Goal: Information Seeking & Learning: Find specific fact

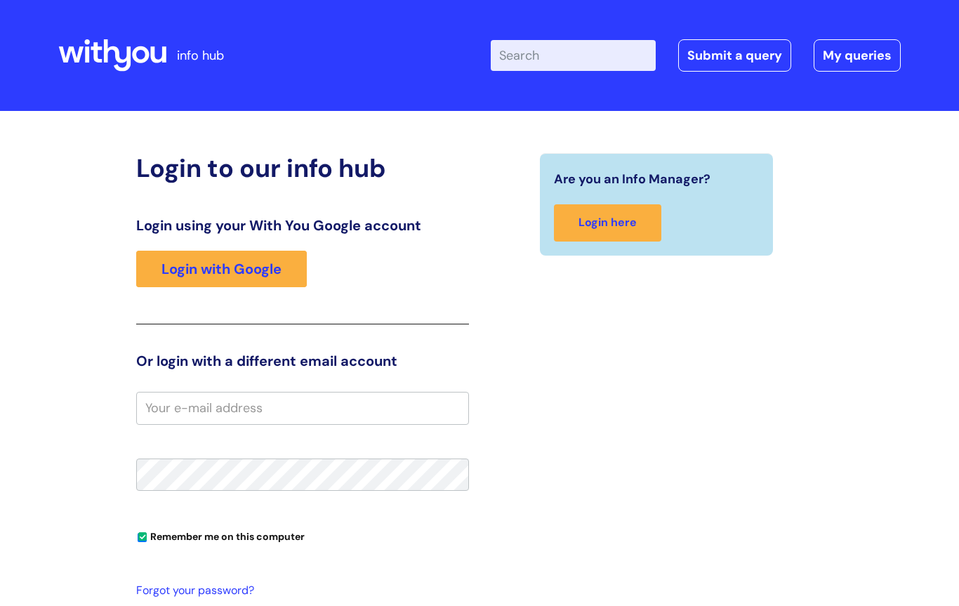
click at [202, 281] on link "Login with Google" at bounding box center [221, 269] width 171 height 36
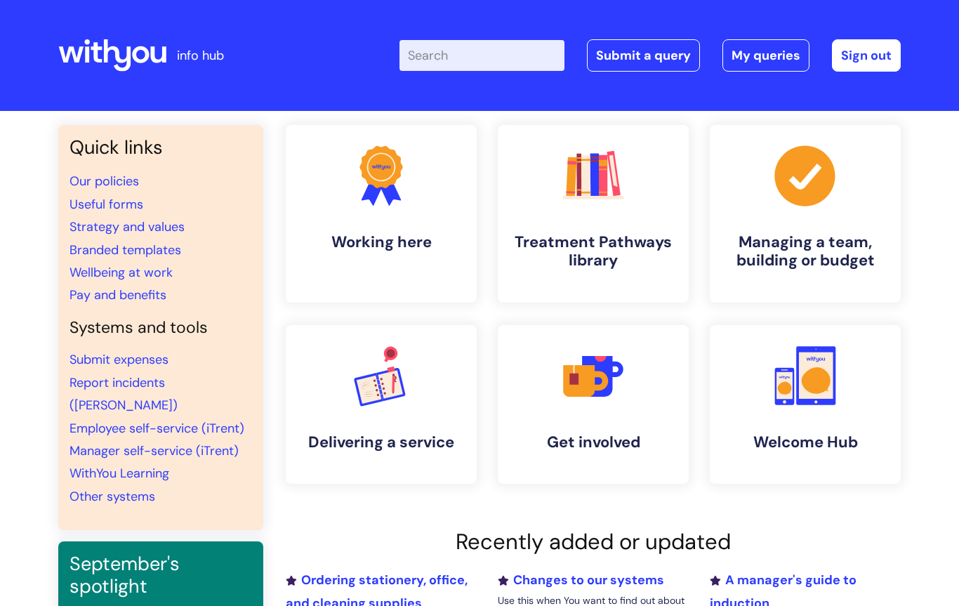
click at [467, 45] on input "Enter your search term here..." at bounding box center [481, 55] width 165 height 31
click at [451, 55] on input "Enter your search term here..." at bounding box center [481, 55] width 165 height 31
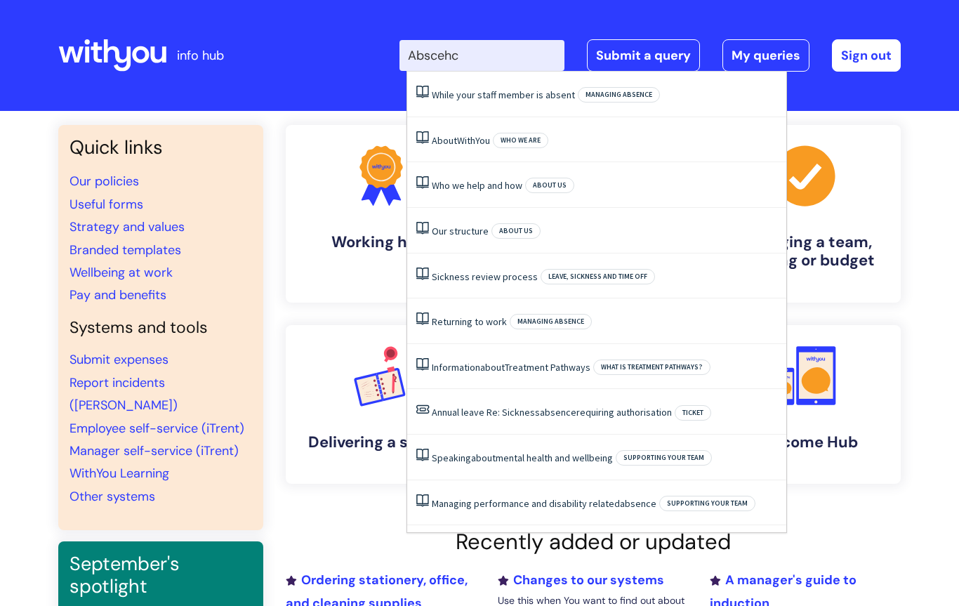
type input "Abscehce"
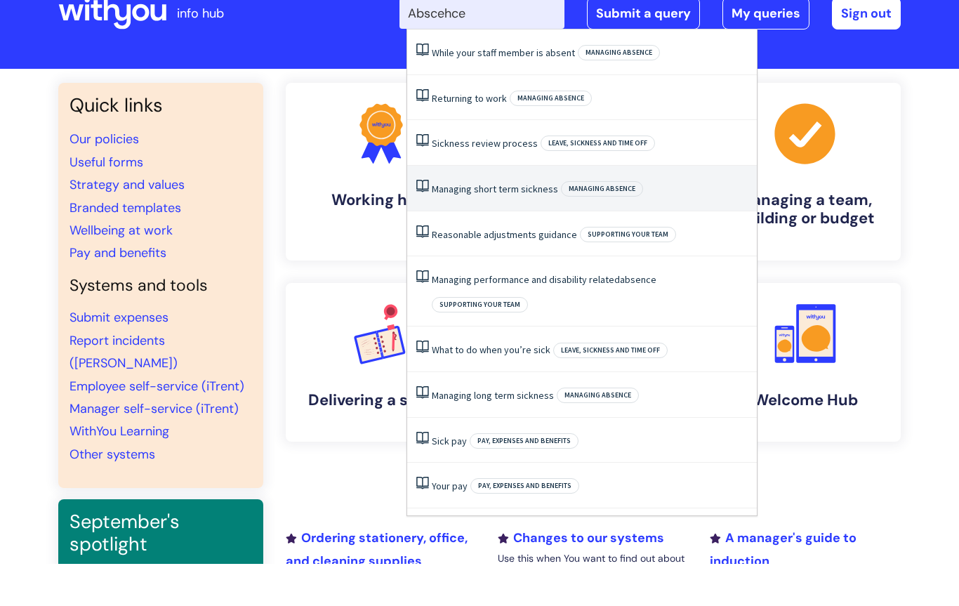
click at [488, 225] on link "Managing short term sickness" at bounding box center [495, 231] width 126 height 13
